Goal: Task Accomplishment & Management: Use online tool/utility

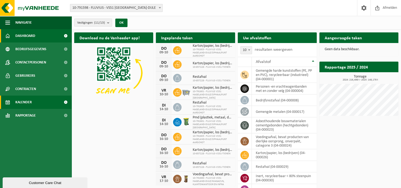
click at [29, 101] on span "Kalender" at bounding box center [23, 101] width 16 height 13
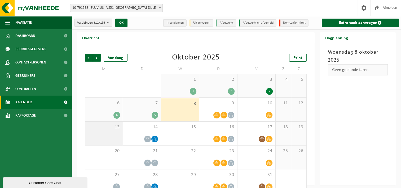
click at [116, 130] on div "13" at bounding box center [104, 133] width 38 height 24
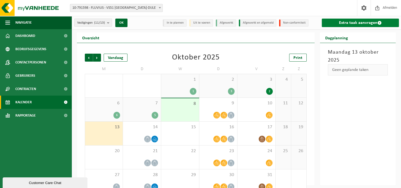
click at [351, 23] on link "Extra taak aanvragen" at bounding box center [360, 23] width 77 height 8
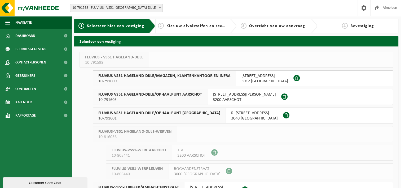
click at [398, 56] on div "FLUVIUS - VS51 HAGELAND-DIJLE 10-791598 FLUVIUS VS51 HAGELAND-DIJLE/MAGAZIJN, K…" at bounding box center [236, 157] width 324 height 223
